Goal: Information Seeking & Learning: Learn about a topic

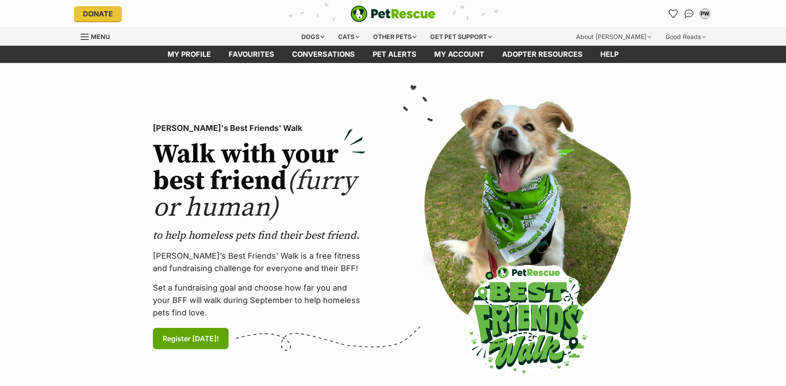
click at [359, 41] on div "Cats" at bounding box center [349, 37] width 34 height 18
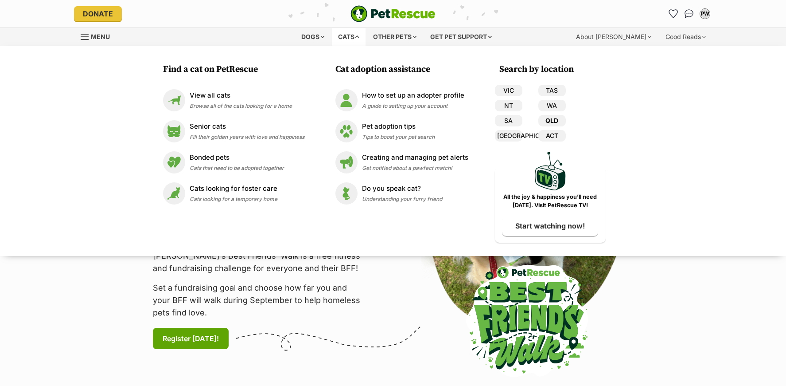
click at [554, 122] on link "QLD" at bounding box center [552, 121] width 27 height 12
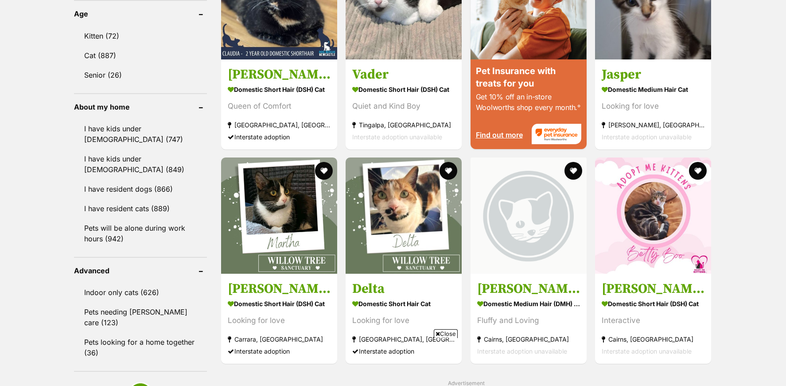
scroll to position [945, 0]
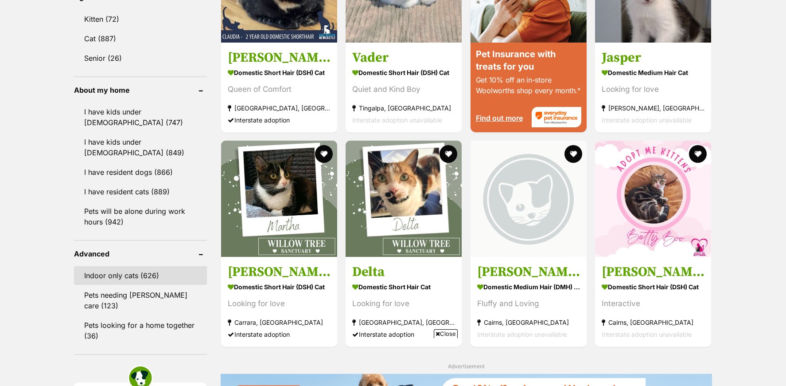
click at [131, 275] on link "Indoor only cats (626)" at bounding box center [140, 275] width 133 height 19
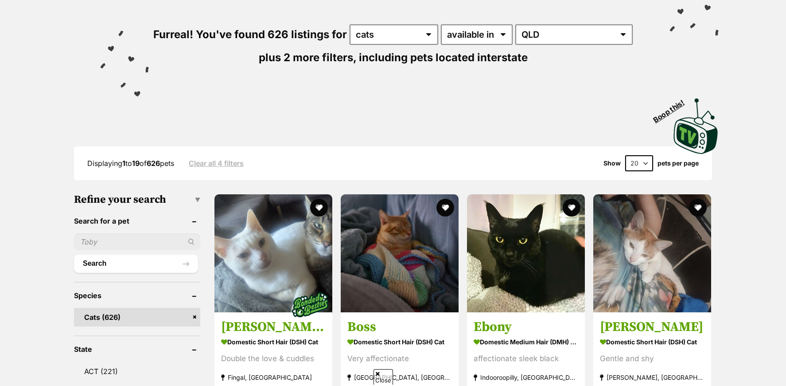
scroll to position [118, 0]
